Goal: Task Accomplishment & Management: Use online tool/utility

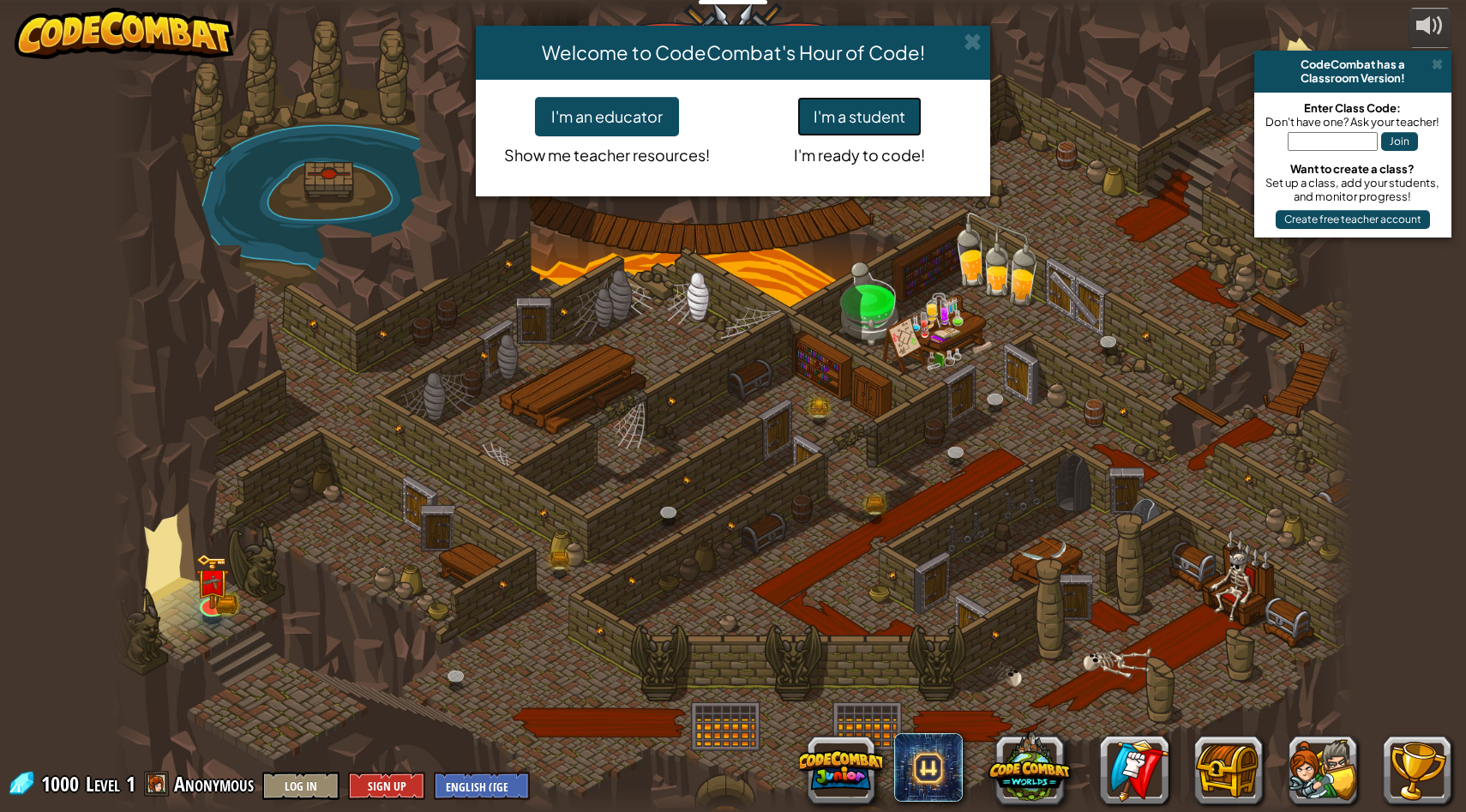
click at [878, 132] on button "I'm a student" at bounding box center [860, 117] width 124 height 40
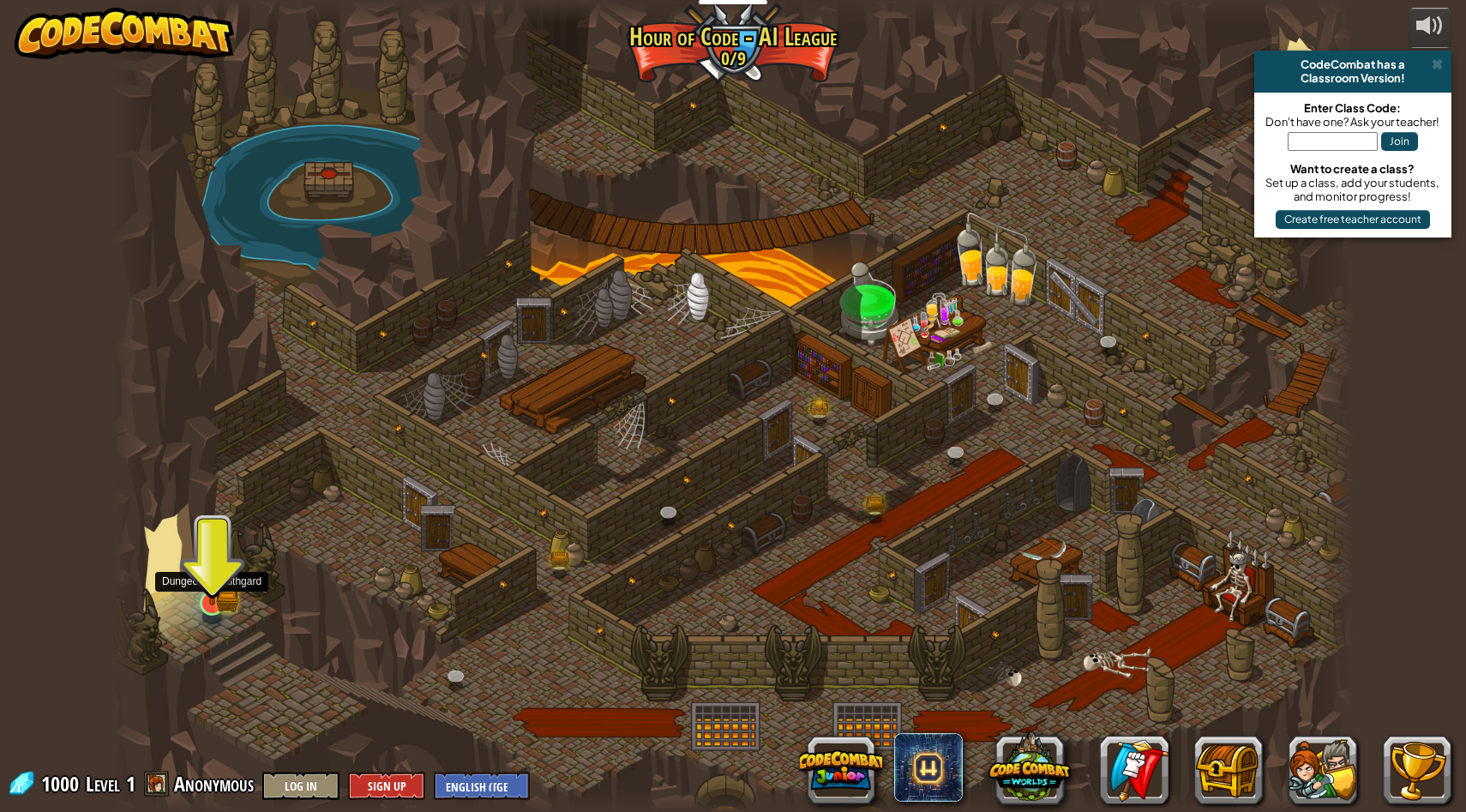
click at [206, 565] on img at bounding box center [212, 568] width 33 height 74
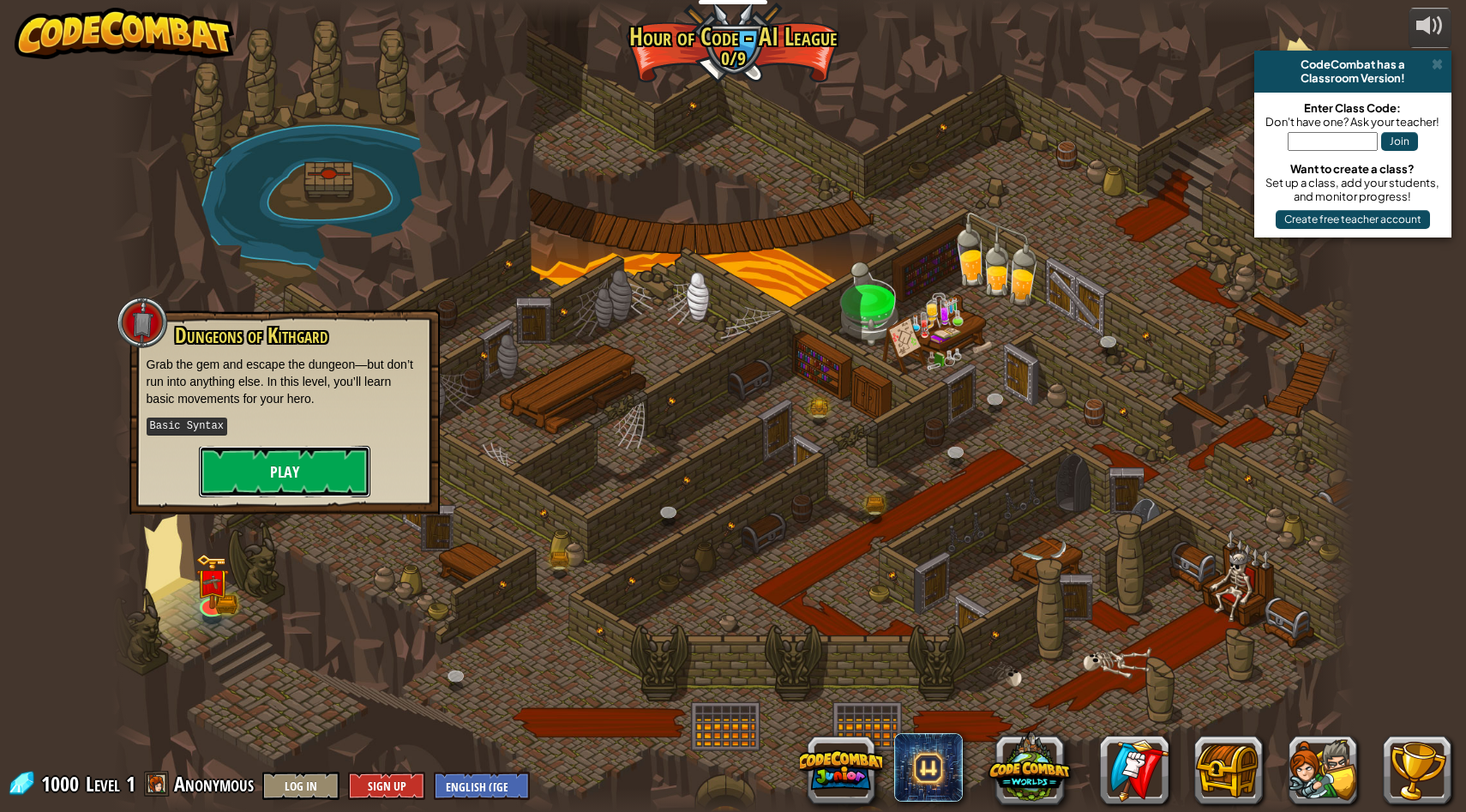
click at [299, 468] on button "Play" at bounding box center [285, 471] width 171 height 51
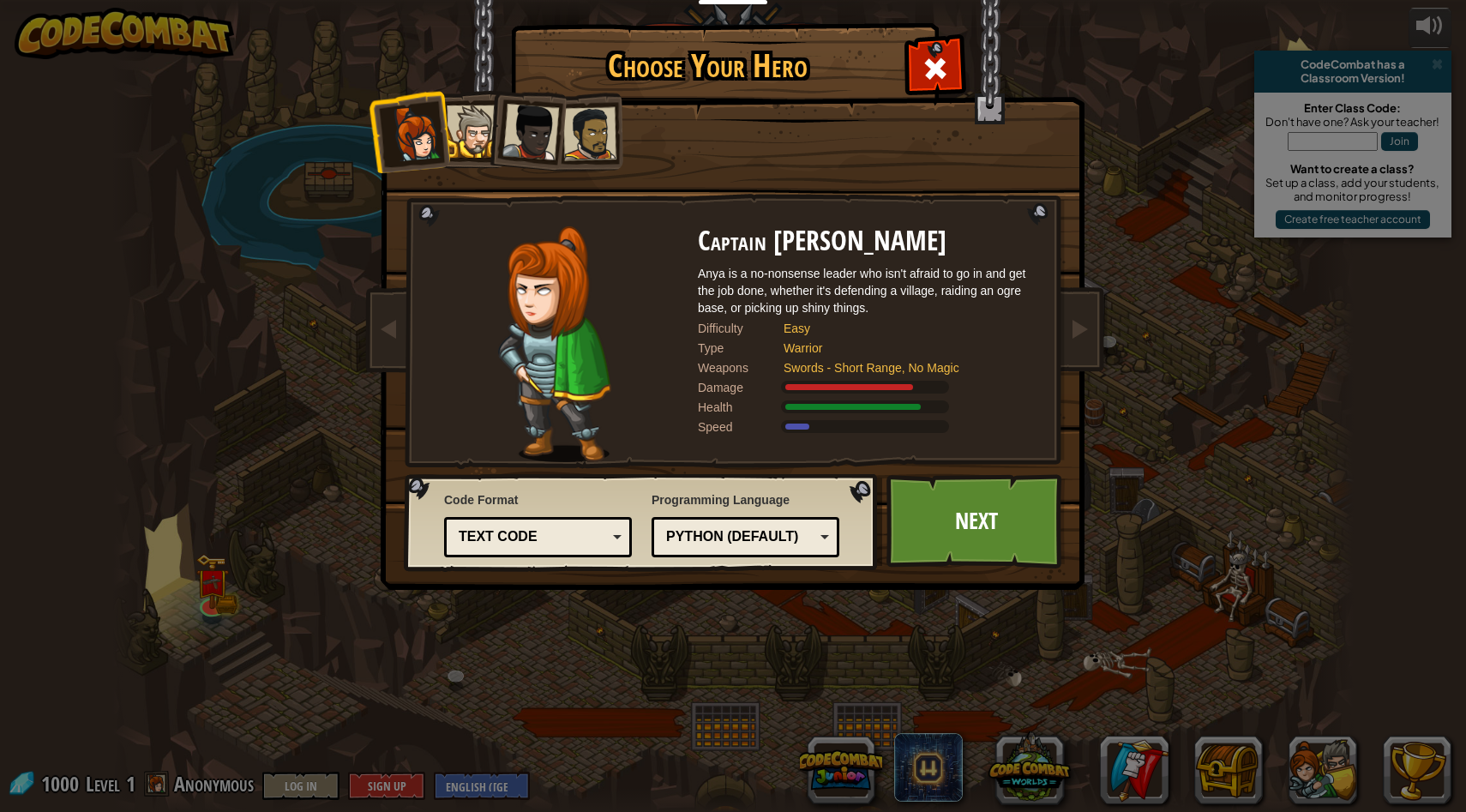
click at [563, 531] on div "Text code" at bounding box center [532, 537] width 149 height 19
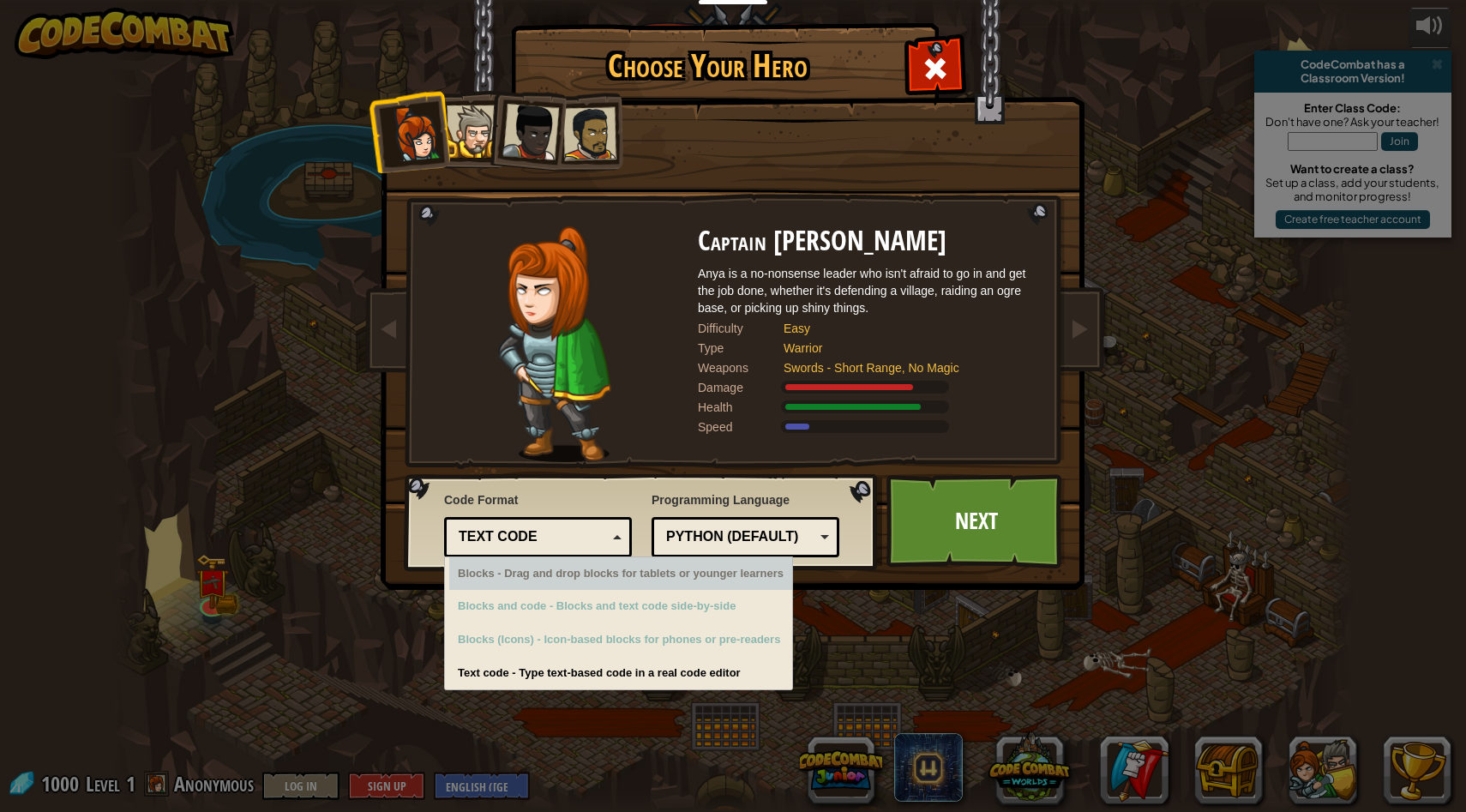
click at [743, 534] on div "Python (Default)" at bounding box center [740, 537] width 149 height 19
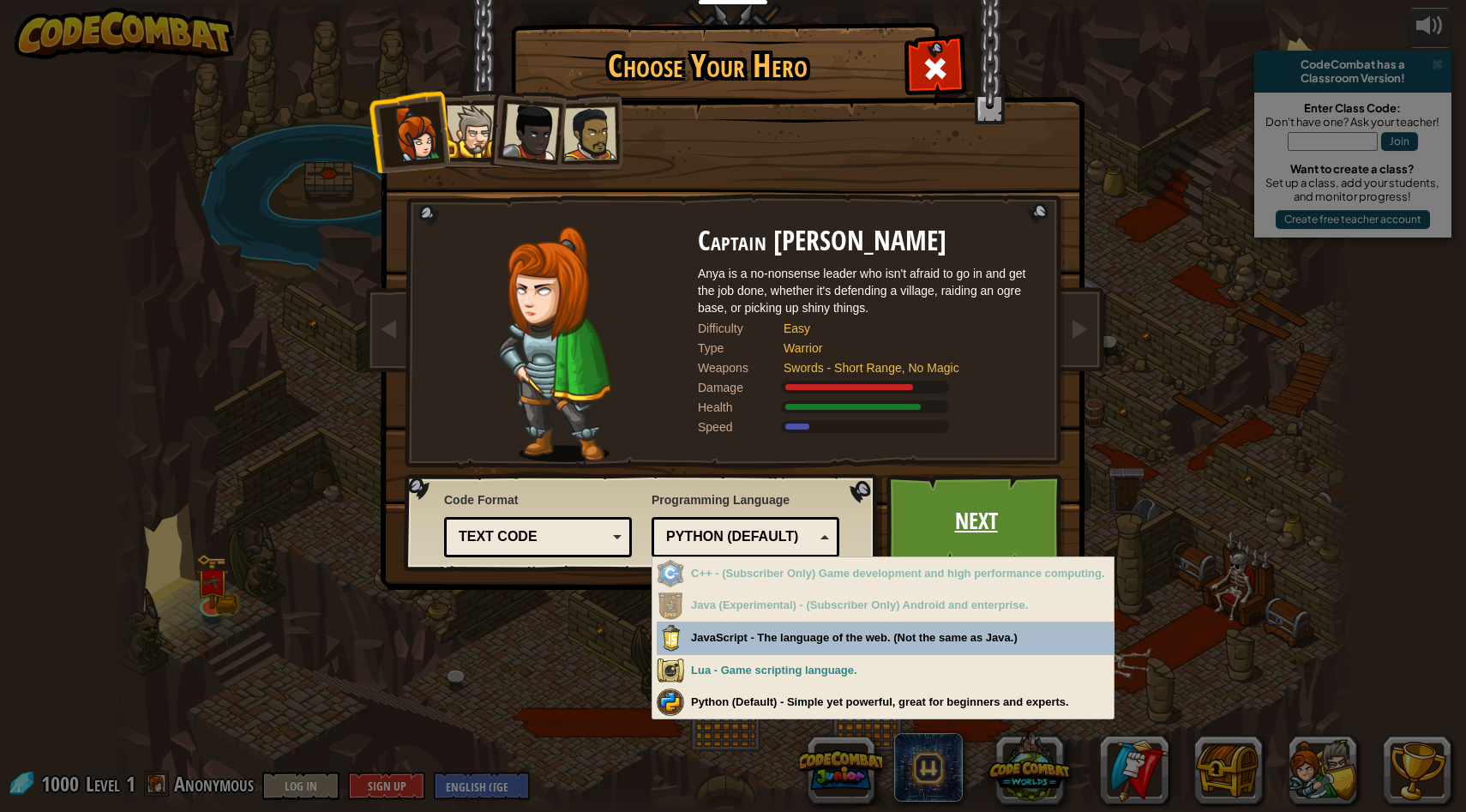
click at [961, 511] on link "Next" at bounding box center [975, 521] width 179 height 94
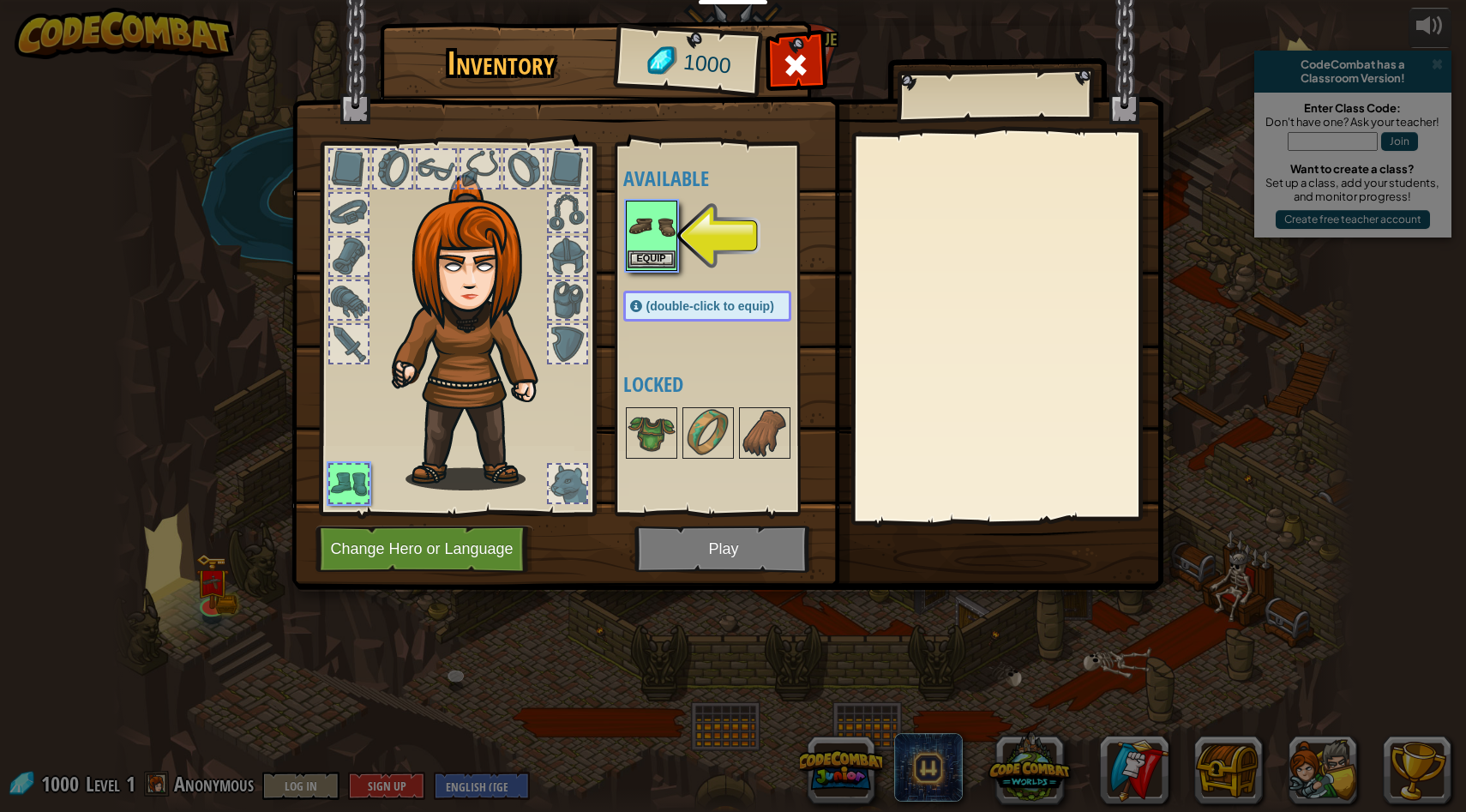
click at [630, 237] on img at bounding box center [651, 225] width 48 height 48
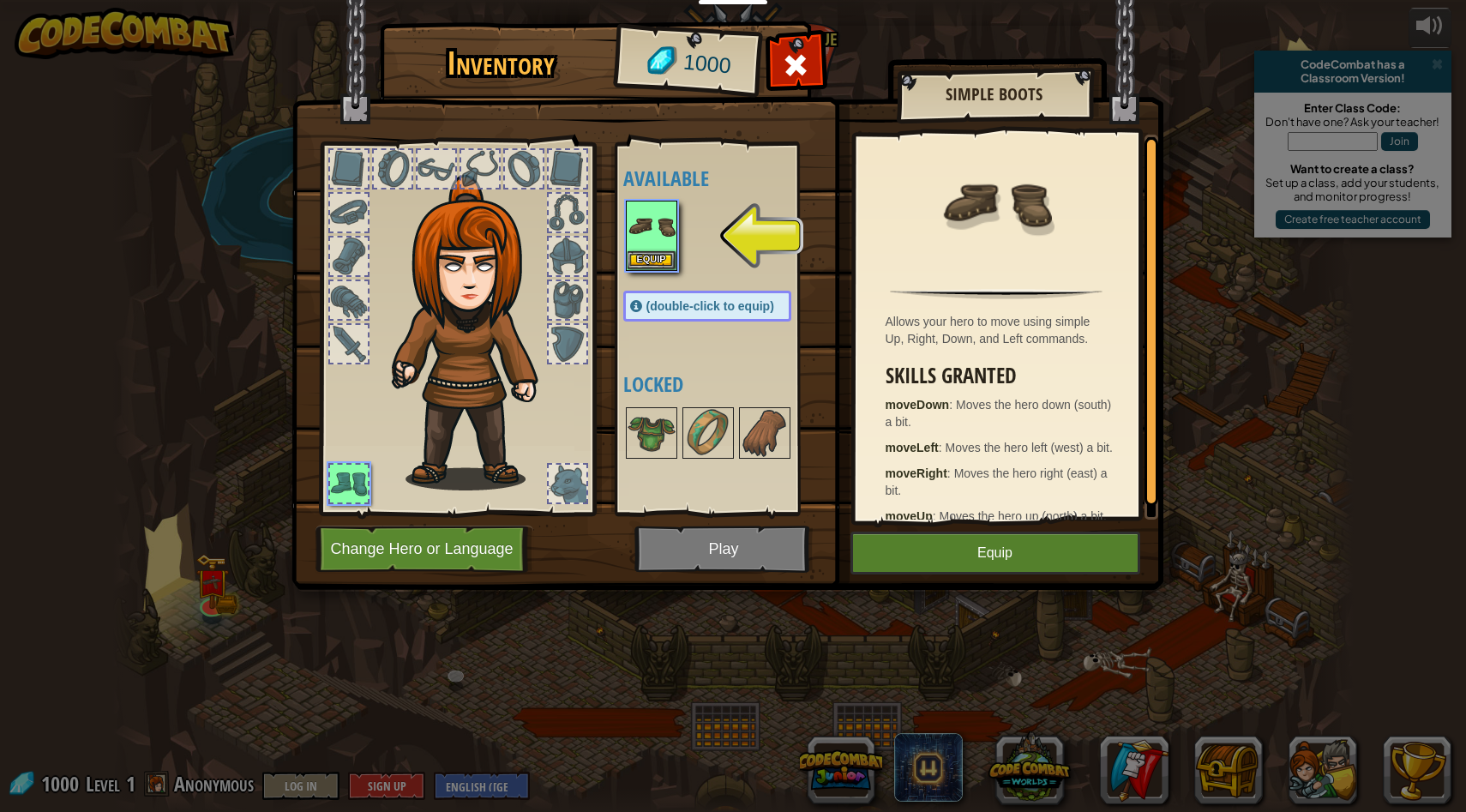
click at [733, 543] on img at bounding box center [727, 278] width 871 height 623
click at [951, 554] on button "Equip" at bounding box center [995, 553] width 290 height 43
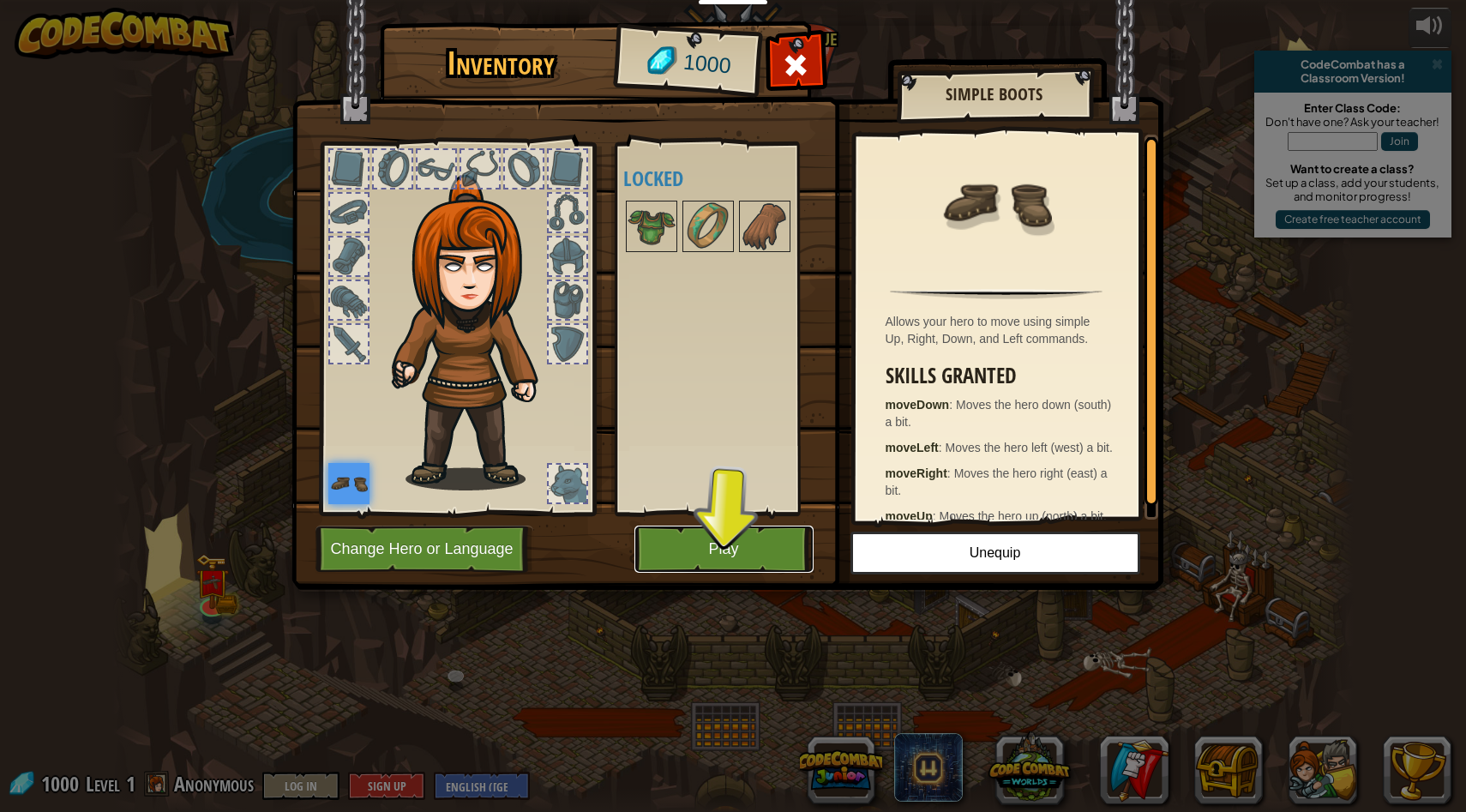
click at [764, 556] on button "Play" at bounding box center [724, 549] width 179 height 48
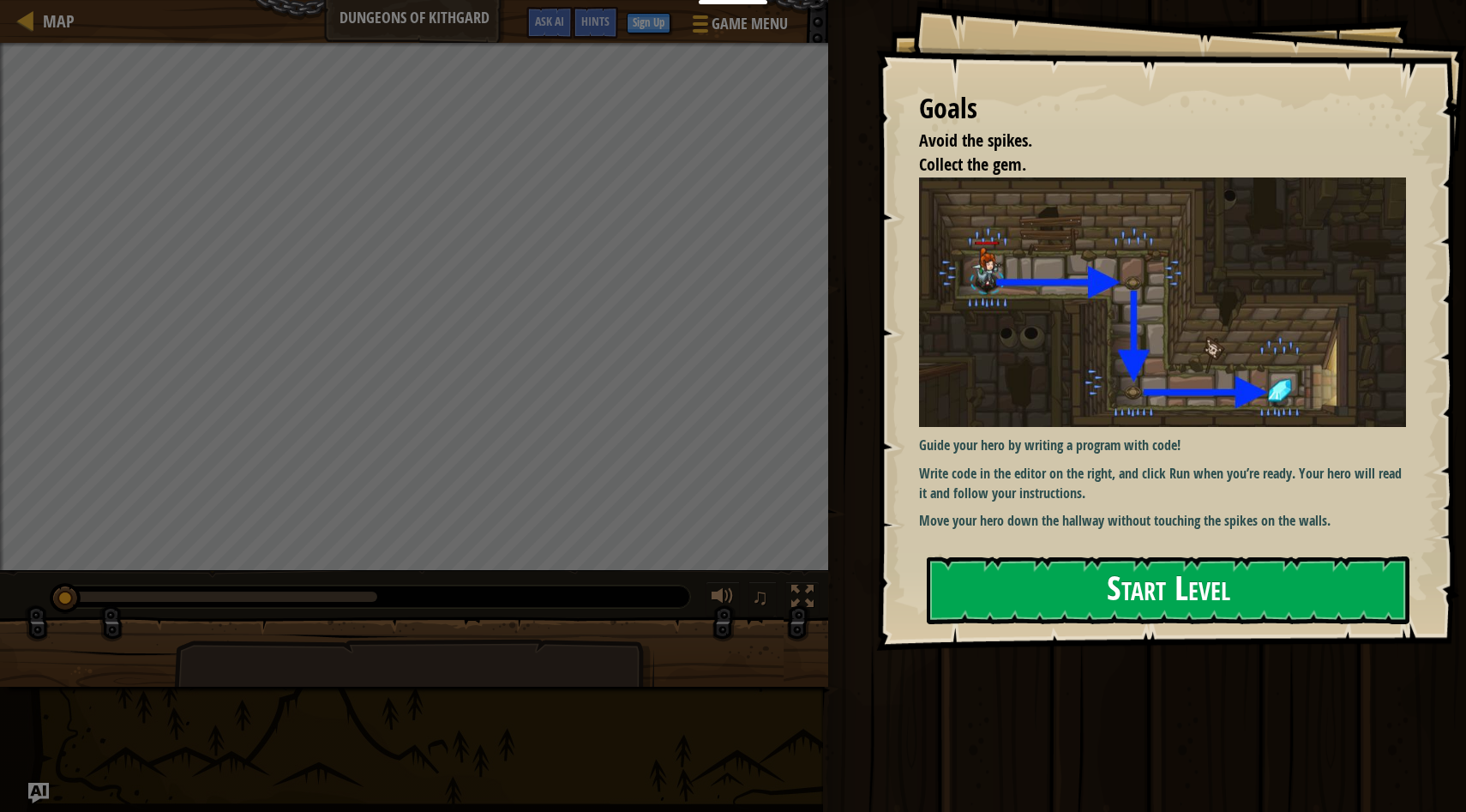
click at [1106, 588] on button "Start Level" at bounding box center [1168, 591] width 483 height 68
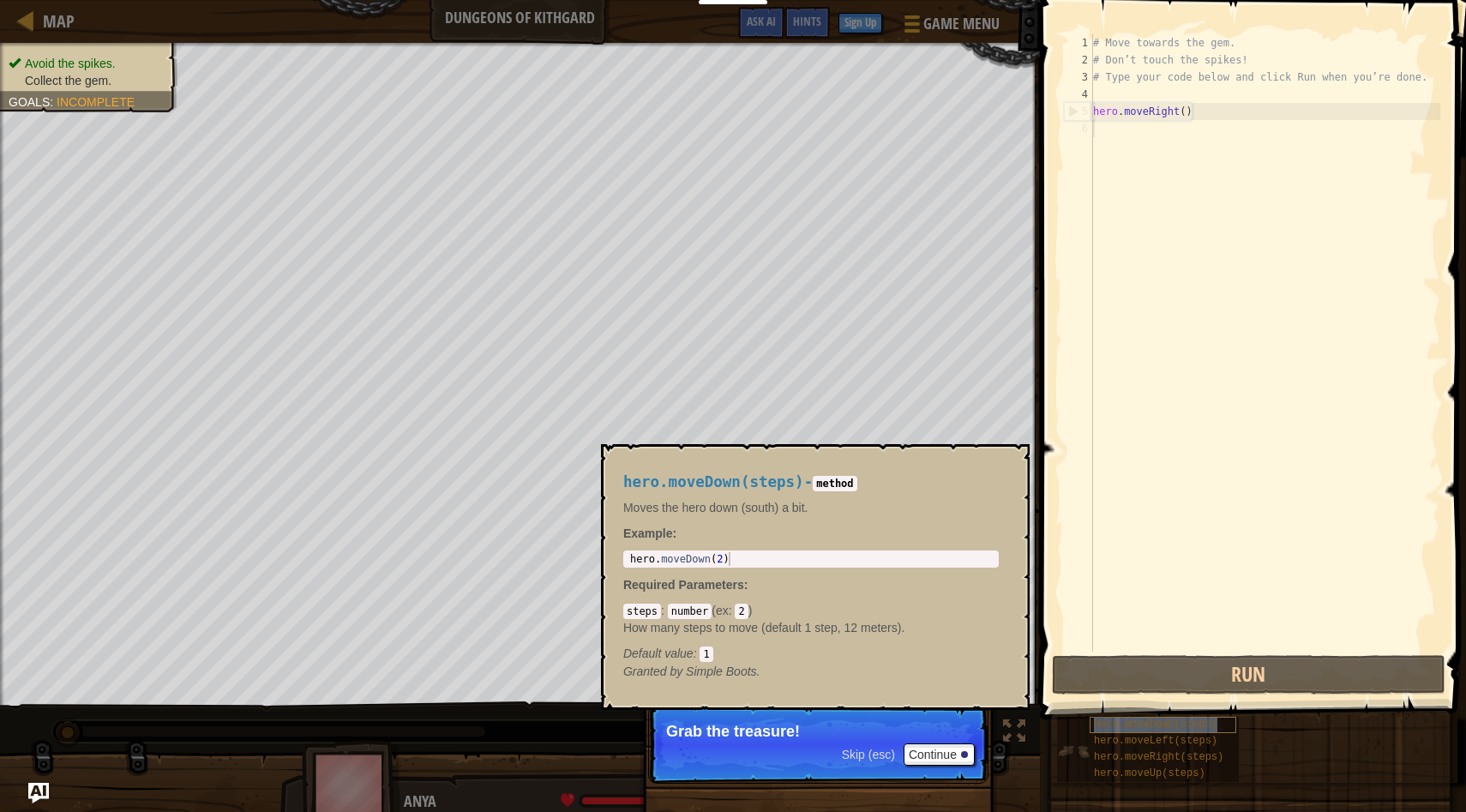
click at [1102, 731] on div "hero.moveDown(steps)" at bounding box center [1163, 725] width 147 height 17
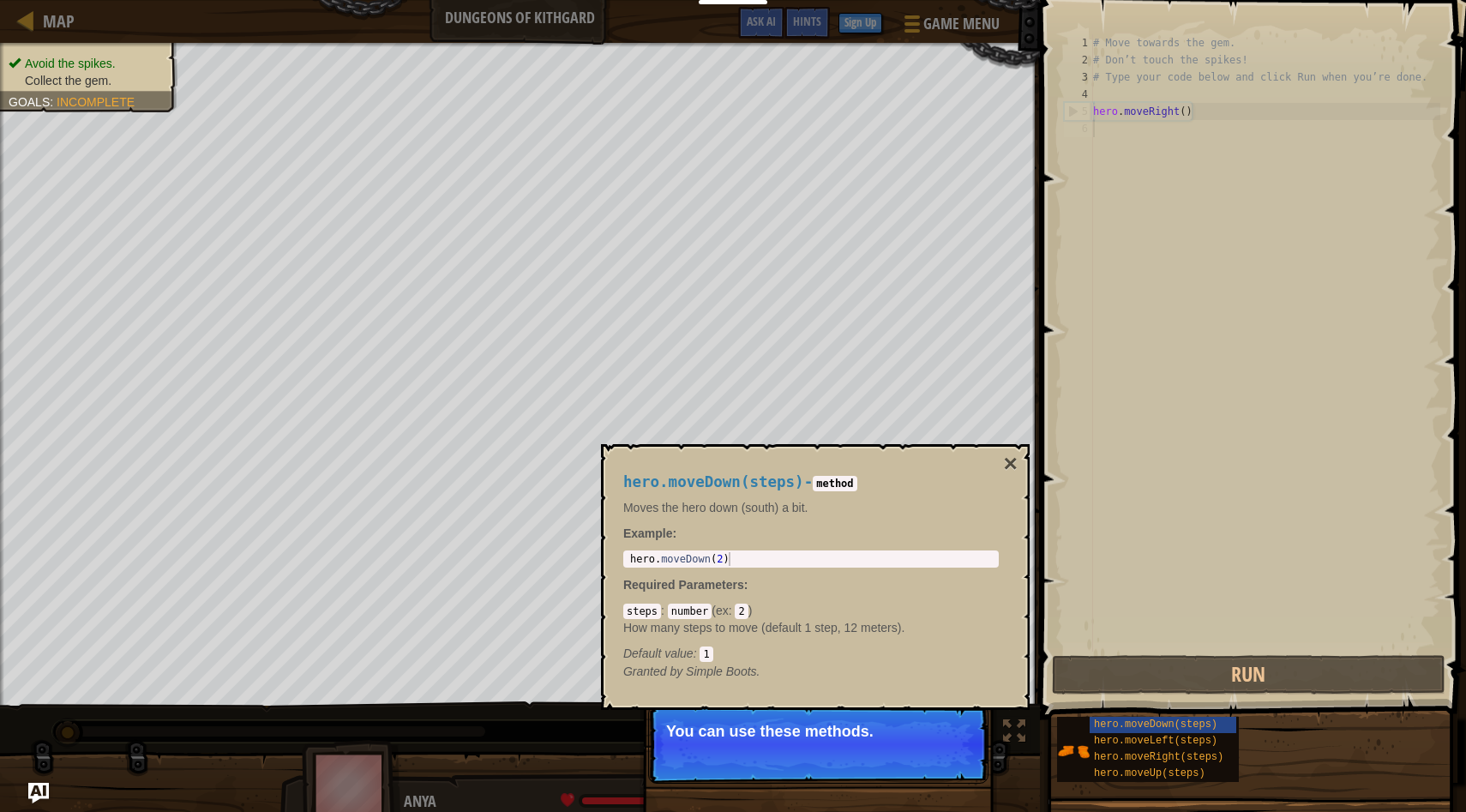
click at [851, 749] on span "Skip (esc)" at bounding box center [869, 755] width 53 height 14
